Goal: Find contact information: Find contact information

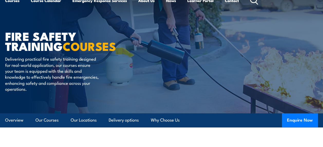
scroll to position [26, 0]
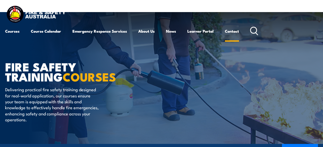
click at [234, 29] on link "Contact" at bounding box center [232, 31] width 14 height 12
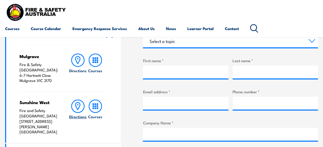
scroll to position [154, 0]
